Goal: Information Seeking & Learning: Learn about a topic

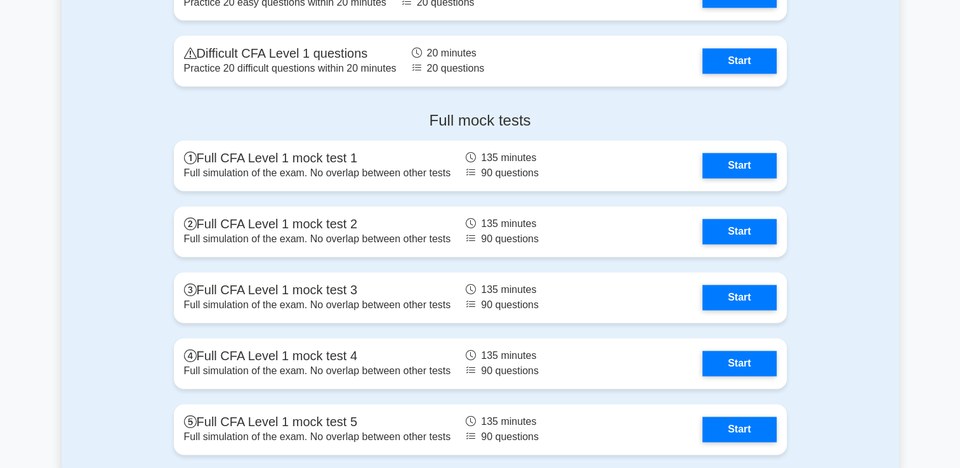
scroll to position [1712, 0]
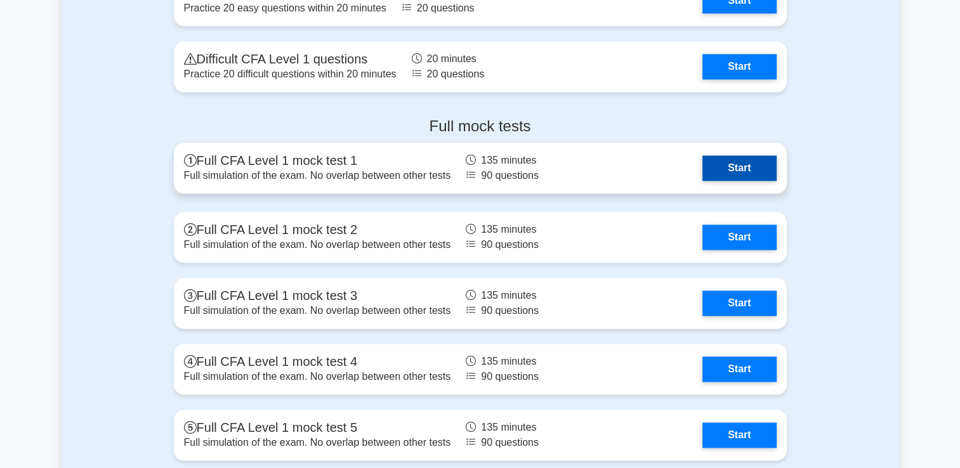
click at [726, 179] on link "Start" at bounding box center [739, 167] width 74 height 25
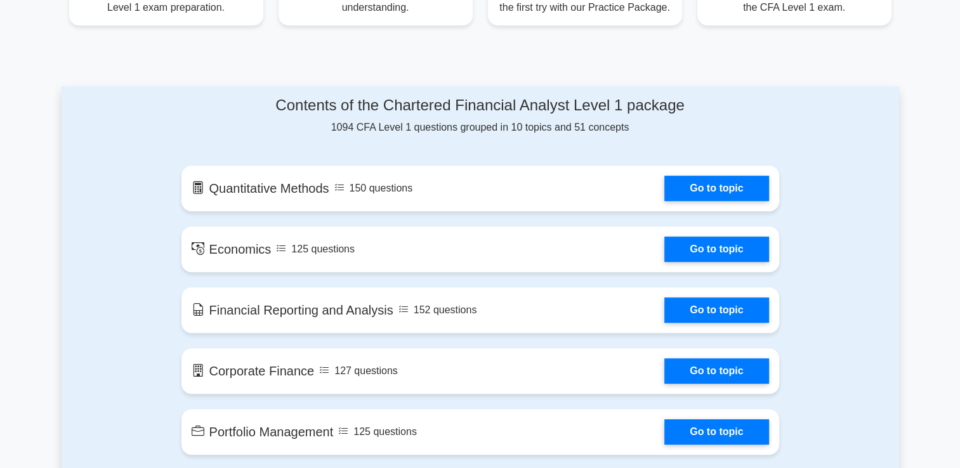
scroll to position [698, 0]
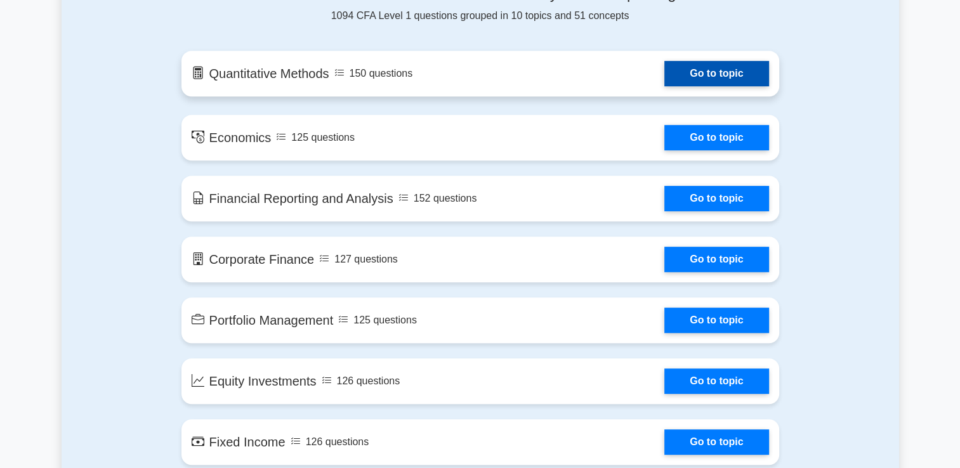
click at [686, 76] on link "Go to topic" at bounding box center [716, 73] width 104 height 25
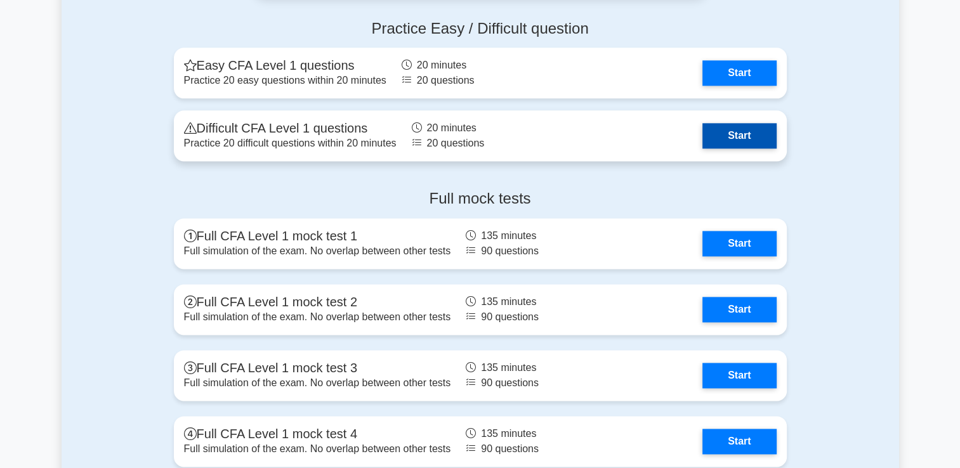
scroll to position [1712, 0]
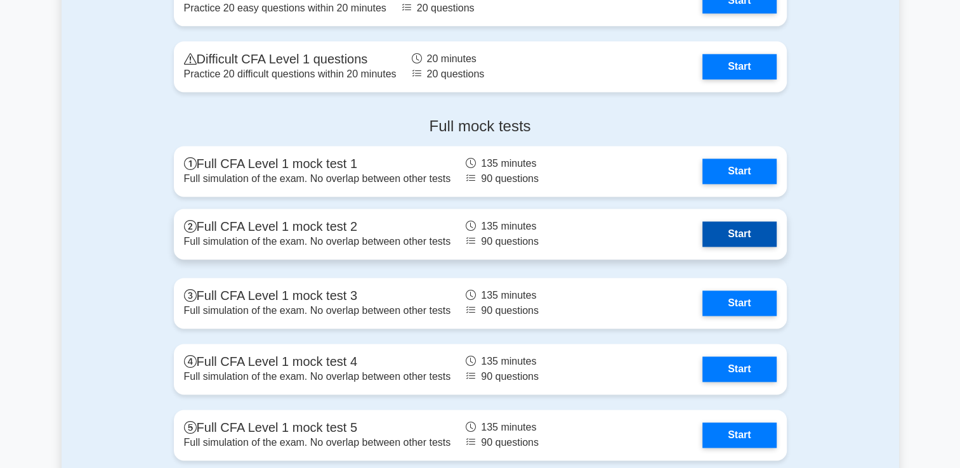
click at [751, 246] on link "Start" at bounding box center [739, 233] width 74 height 25
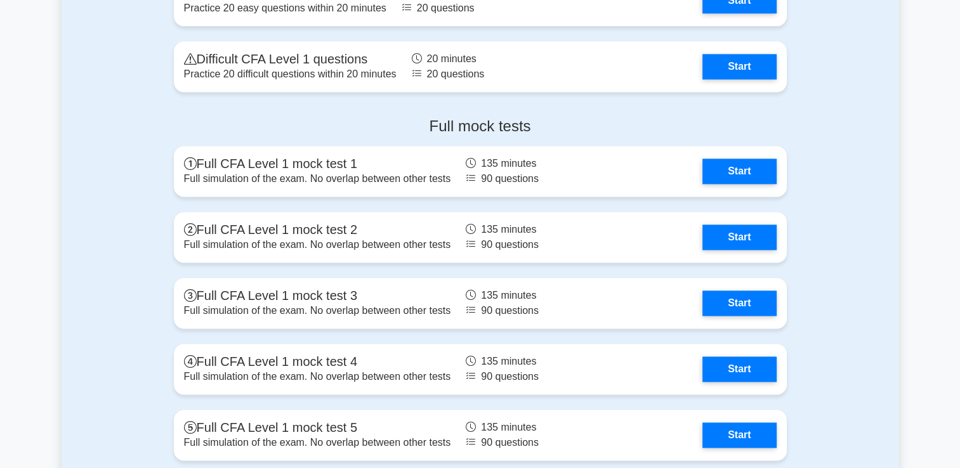
drag, startPoint x: 0, startPoint y: 330, endPoint x: 23, endPoint y: 305, distance: 34.1
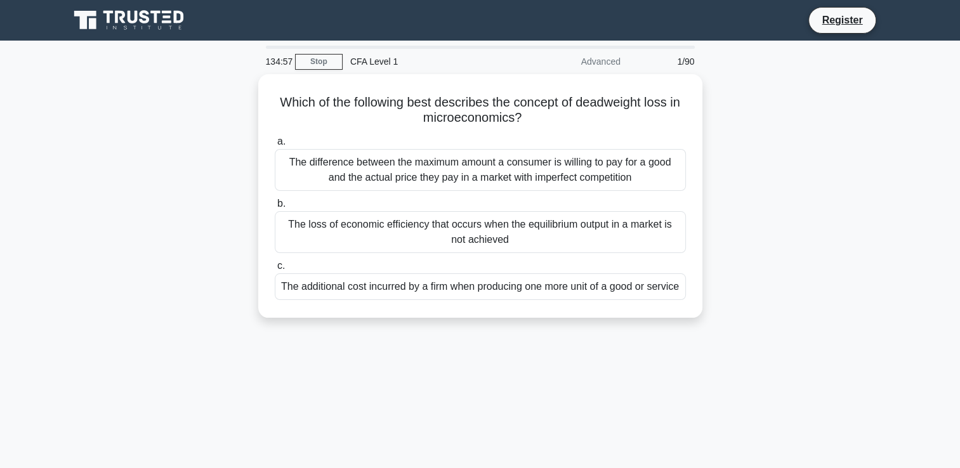
click at [0, 3] on html "Register 134:57 Stop CFA Level 1" at bounding box center [480, 342] width 960 height 685
